Goal: Task Accomplishment & Management: Complete application form

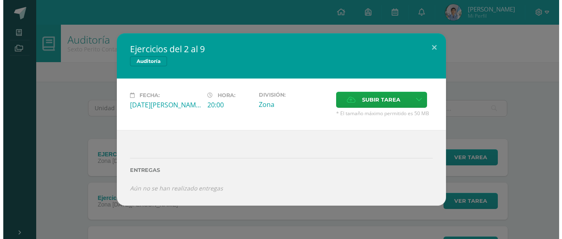
scroll to position [75, 0]
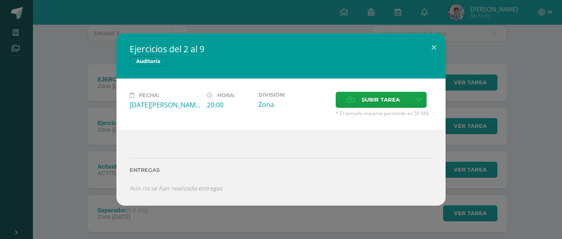
click at [400, 101] on label "Subir tarea" at bounding box center [373, 100] width 75 height 16
click at [0, 0] on input "Subir tarea" at bounding box center [0, 0] width 0 height 0
click at [420, 95] on link at bounding box center [418, 100] width 16 height 16
click at [403, 116] on link "Subir enlace" at bounding box center [389, 117] width 82 height 13
click at [392, 100] on span "Subir tarea" at bounding box center [381, 99] width 38 height 15
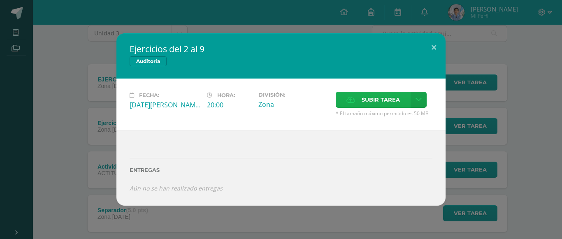
click at [0, 0] on input "Subir tarea" at bounding box center [0, 0] width 0 height 0
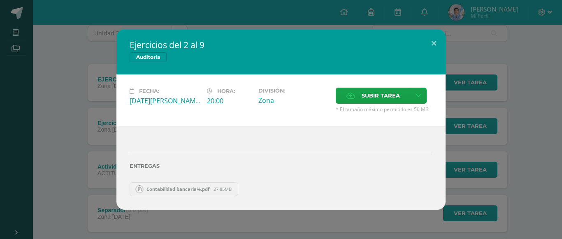
click at [234, 187] on link "Contabilidad bancaria%.pdf 27.85MB" at bounding box center [184, 189] width 109 height 14
click at [226, 191] on span "27.85MB" at bounding box center [222, 189] width 18 height 6
click at [192, 191] on span "Contabilidad bancaria%.pdf" at bounding box center [177, 189] width 71 height 6
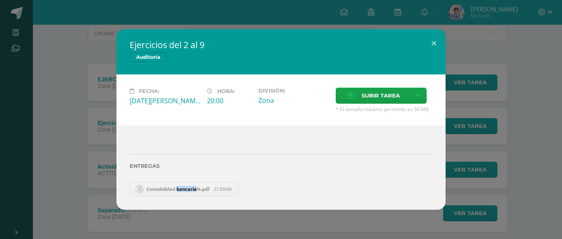
click at [192, 191] on span "Contabilidad bancaria%.pdf" at bounding box center [177, 189] width 71 height 6
click at [140, 194] on icon at bounding box center [139, 189] width 11 height 11
click at [137, 190] on circle at bounding box center [139, 188] width 7 height 7
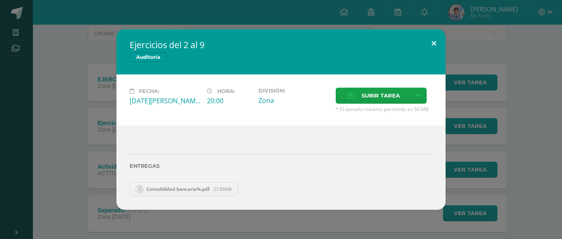
click at [433, 42] on button at bounding box center [433, 43] width 23 height 28
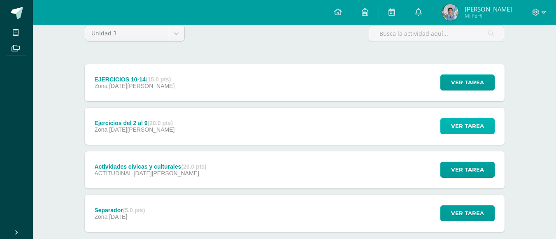
click at [450, 130] on button "Ver tarea" at bounding box center [467, 126] width 54 height 16
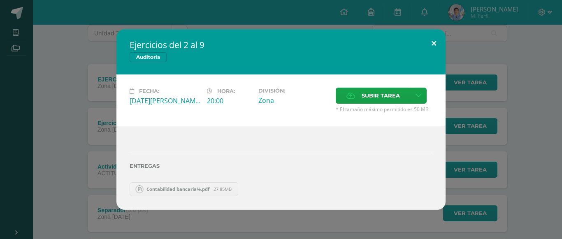
click at [436, 47] on button at bounding box center [433, 43] width 23 height 28
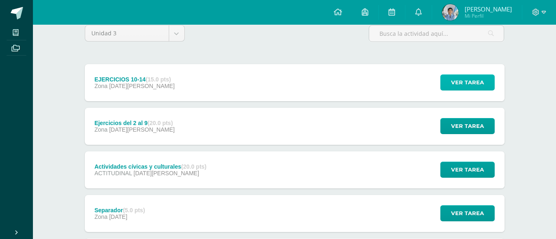
click at [469, 87] on span "Ver tarea" at bounding box center [467, 82] width 33 height 15
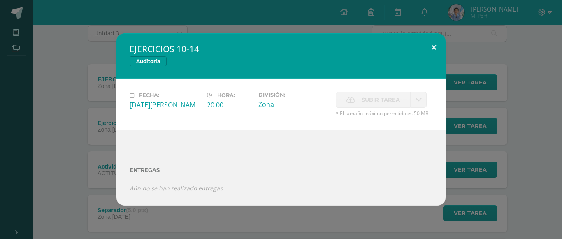
click at [435, 52] on button at bounding box center [433, 47] width 23 height 28
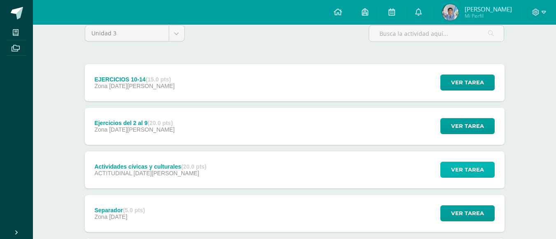
click at [452, 177] on span "Ver tarea" at bounding box center [467, 169] width 33 height 15
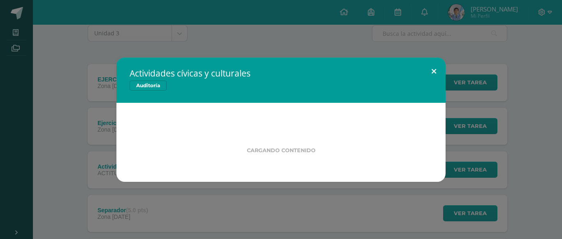
click at [434, 69] on button at bounding box center [433, 72] width 23 height 28
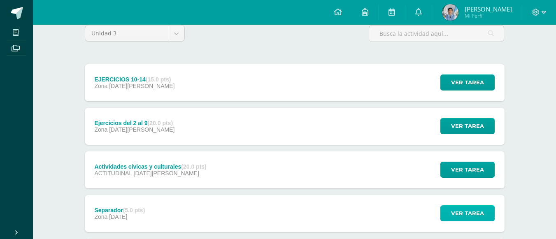
click at [468, 212] on span "Ver tarea" at bounding box center [467, 213] width 33 height 15
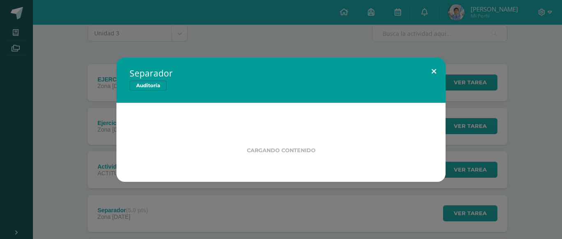
click at [436, 71] on button at bounding box center [433, 72] width 23 height 28
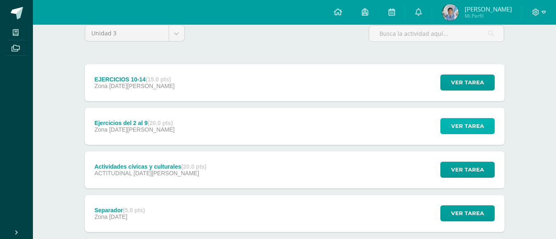
click at [452, 133] on span "Ver tarea" at bounding box center [467, 125] width 33 height 15
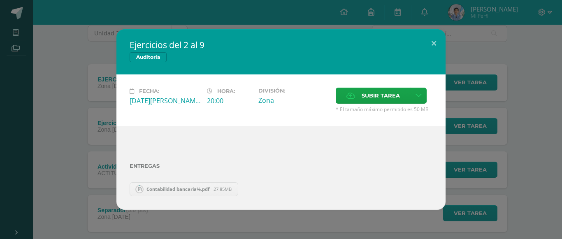
click at [367, 106] on span "* El tamaño máximo permitido es 50 MB" at bounding box center [384, 109] width 97 height 7
click at [371, 102] on span "Subir tarea" at bounding box center [381, 95] width 38 height 15
click at [0, 0] on input "Subir tarea" at bounding box center [0, 0] width 0 height 0
click at [385, 176] on div "Entregas" at bounding box center [281, 163] width 303 height 34
click at [362, 185] on div "Contabilidad bancaria%.pdf 27.85MB Contabilidad bancaria%.pdf 27.85MB" at bounding box center [281, 188] width 303 height 16
